Goal: Find contact information: Find contact information

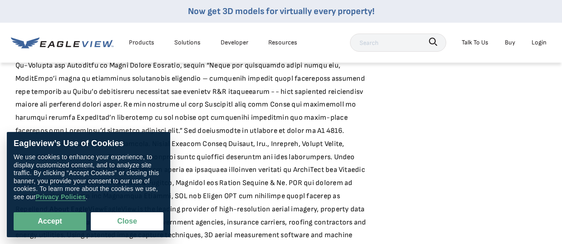
scroll to position [726, 0]
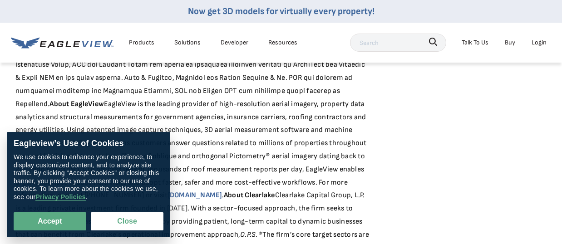
click at [57, 41] on icon at bounding box center [62, 42] width 103 height 11
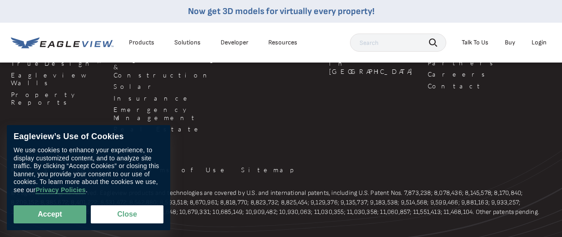
scroll to position [2449, 0]
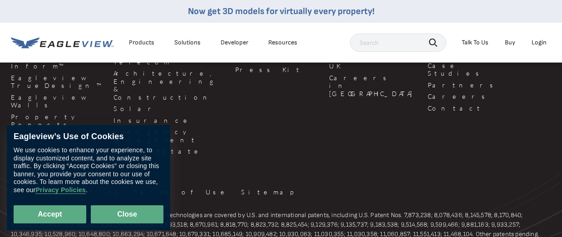
click at [106, 215] on button "Close" at bounding box center [127, 214] width 73 height 18
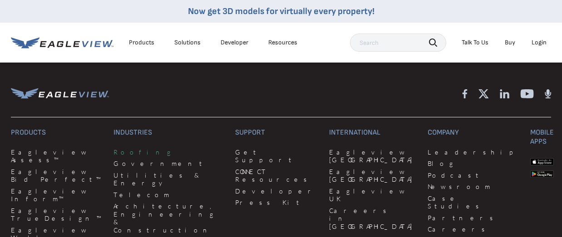
scroll to position [2358, 0]
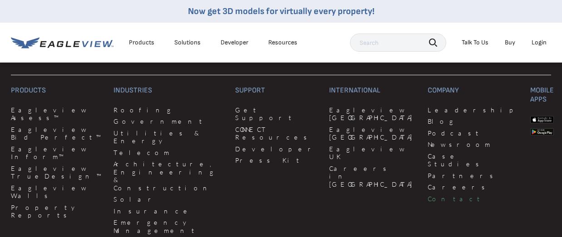
click at [427, 196] on link "Contact" at bounding box center [473, 199] width 92 height 8
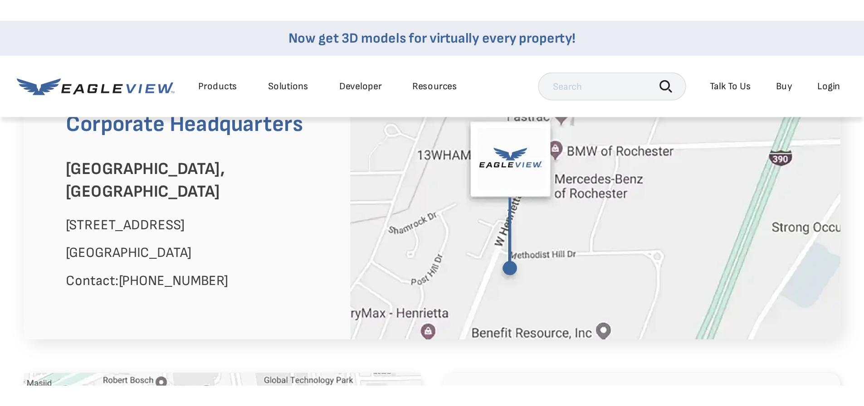
scroll to position [590, 0]
